Goal: Find contact information: Find contact information

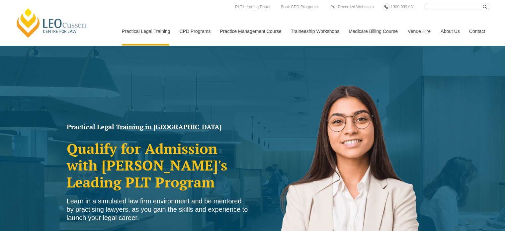
click at [471, 29] on link "Contact" at bounding box center [477, 31] width 26 height 29
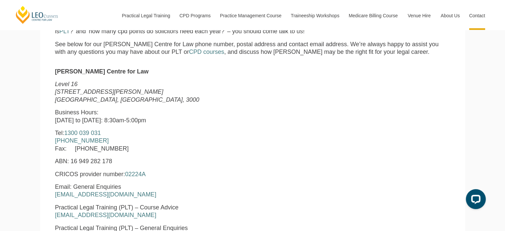
scroll to position [240, 0]
drag, startPoint x: 123, startPoint y: 133, endPoint x: 72, endPoint y: 134, distance: 51.1
click at [72, 134] on p "Tel: 1300 039 031 +61 3 8667 5667 Fax: +61 3 8667 5600" at bounding box center [168, 140] width 226 height 23
copy link "1300 039 031"
